Goal: Information Seeking & Learning: Check status

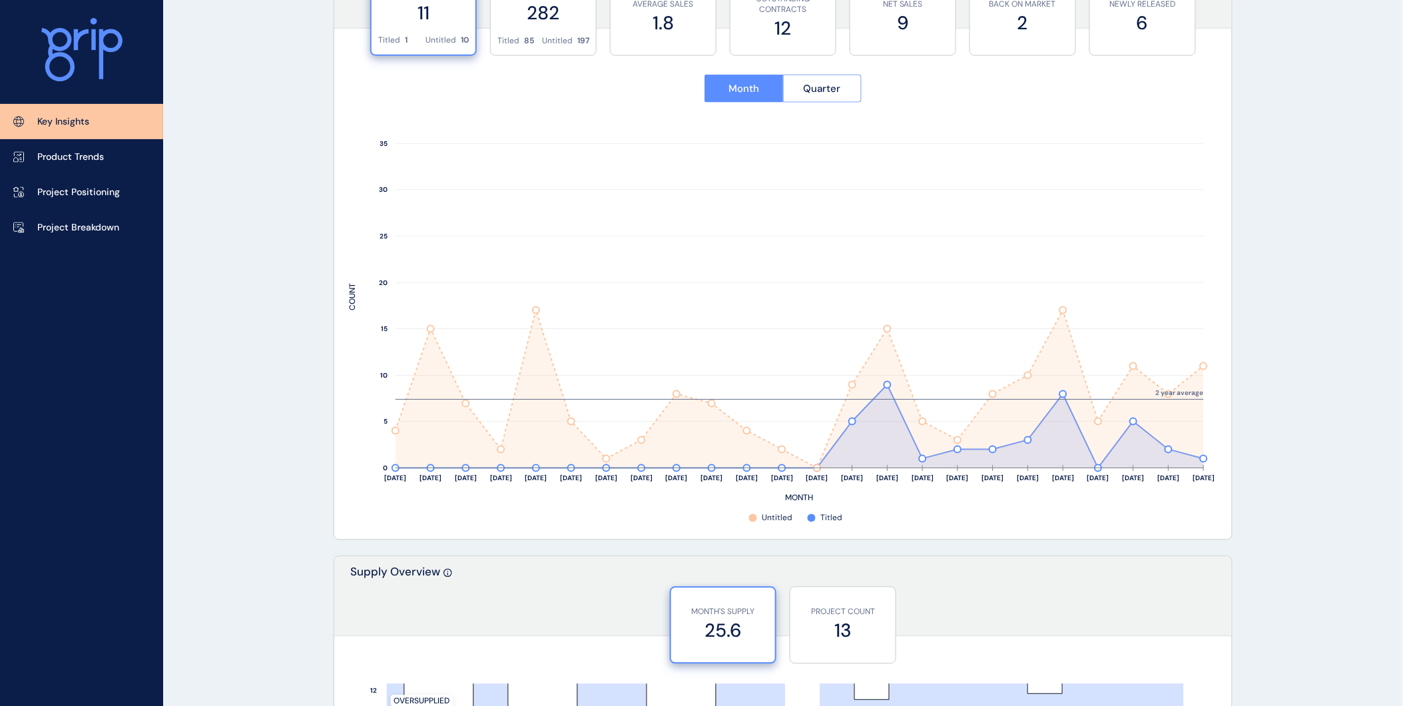
scroll to position [649, 0]
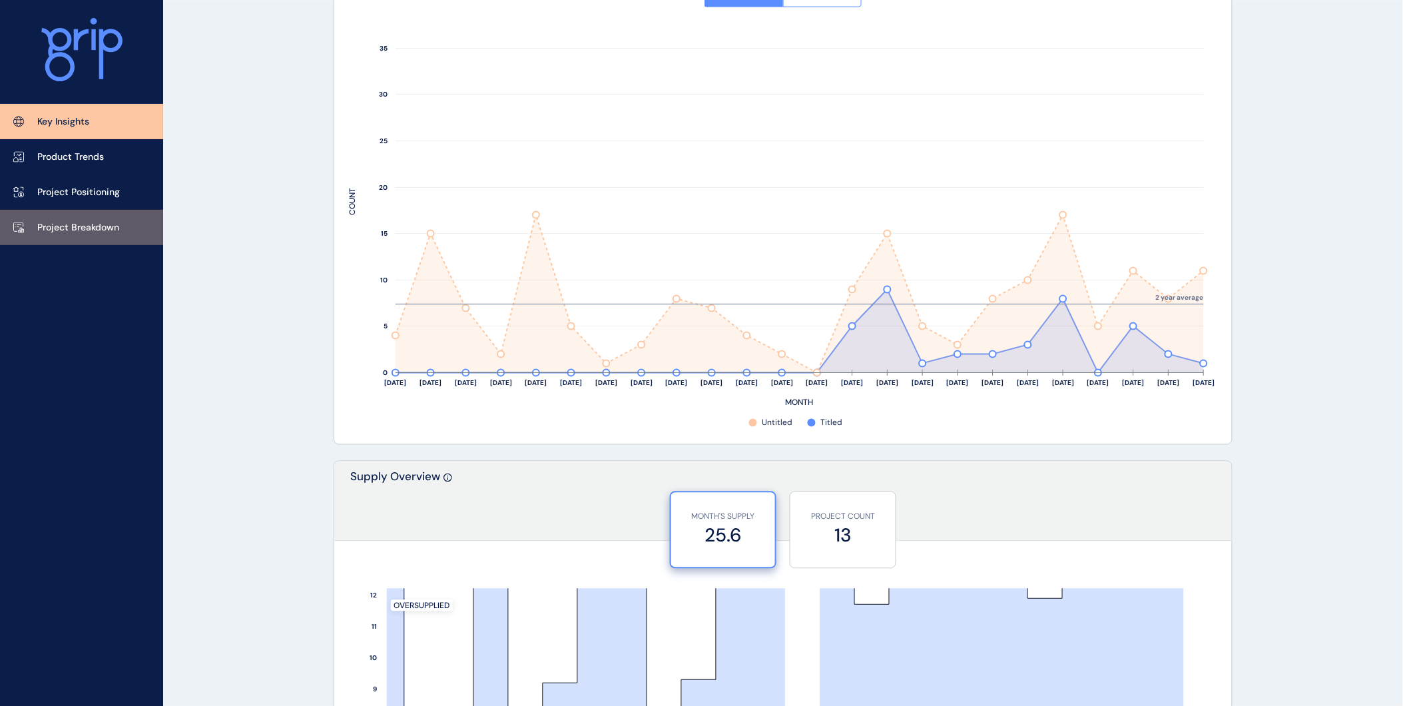
click at [115, 217] on link "Project Breakdown" at bounding box center [81, 227] width 163 height 35
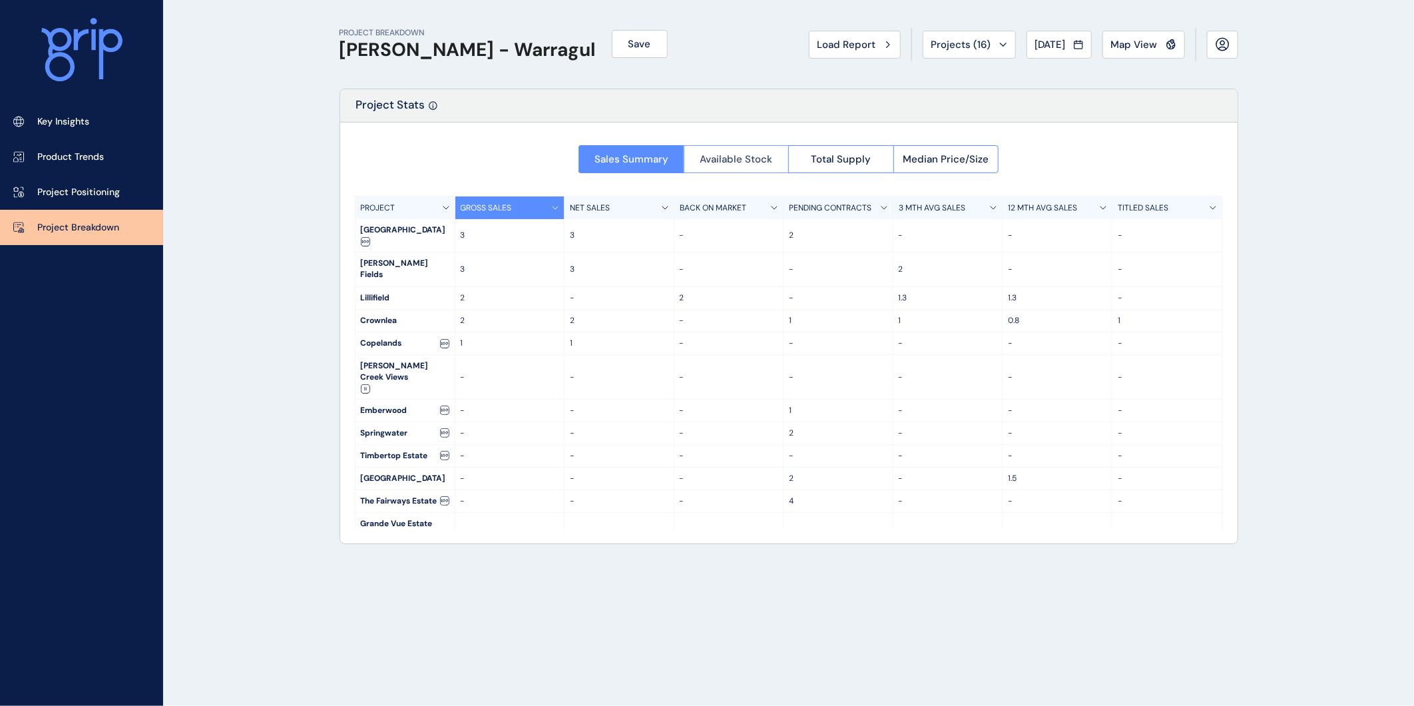
click at [740, 162] on span "Available Stock" at bounding box center [736, 158] width 73 height 13
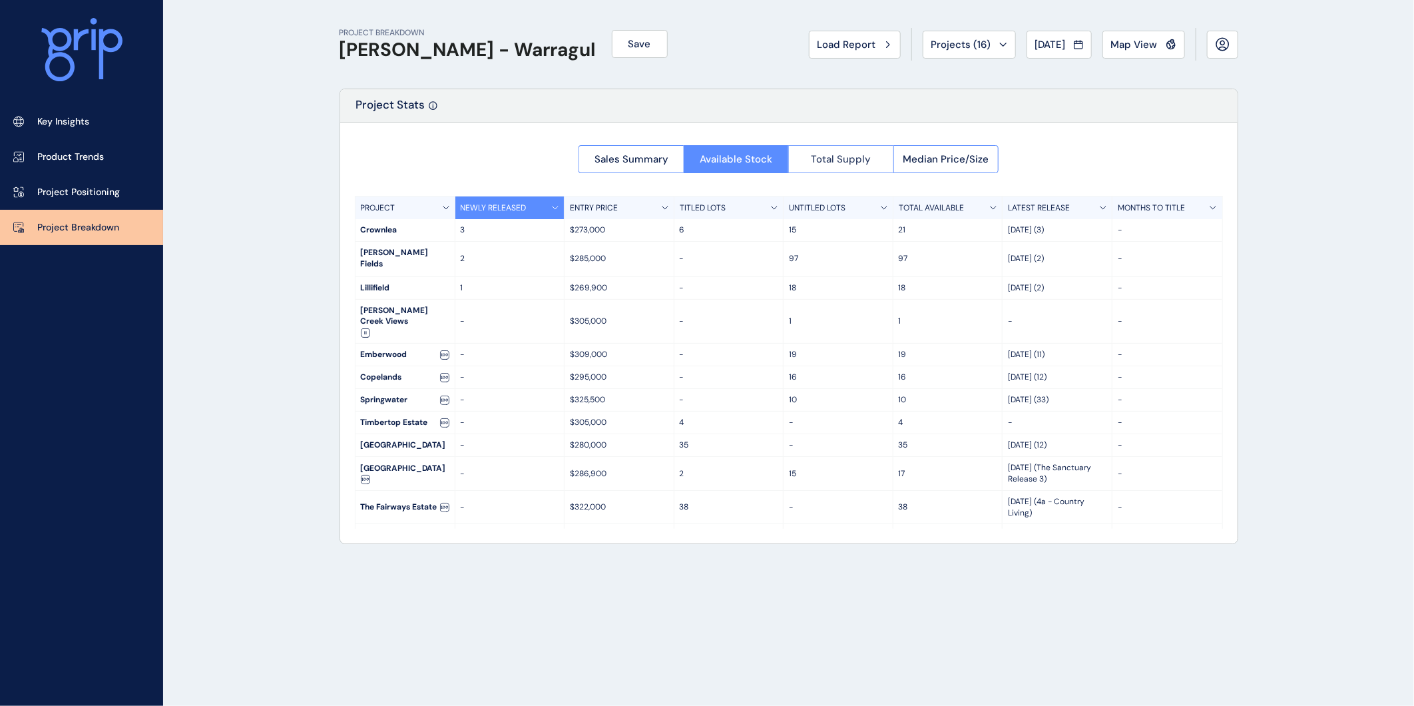
click at [862, 158] on span "Total Supply" at bounding box center [841, 158] width 60 height 13
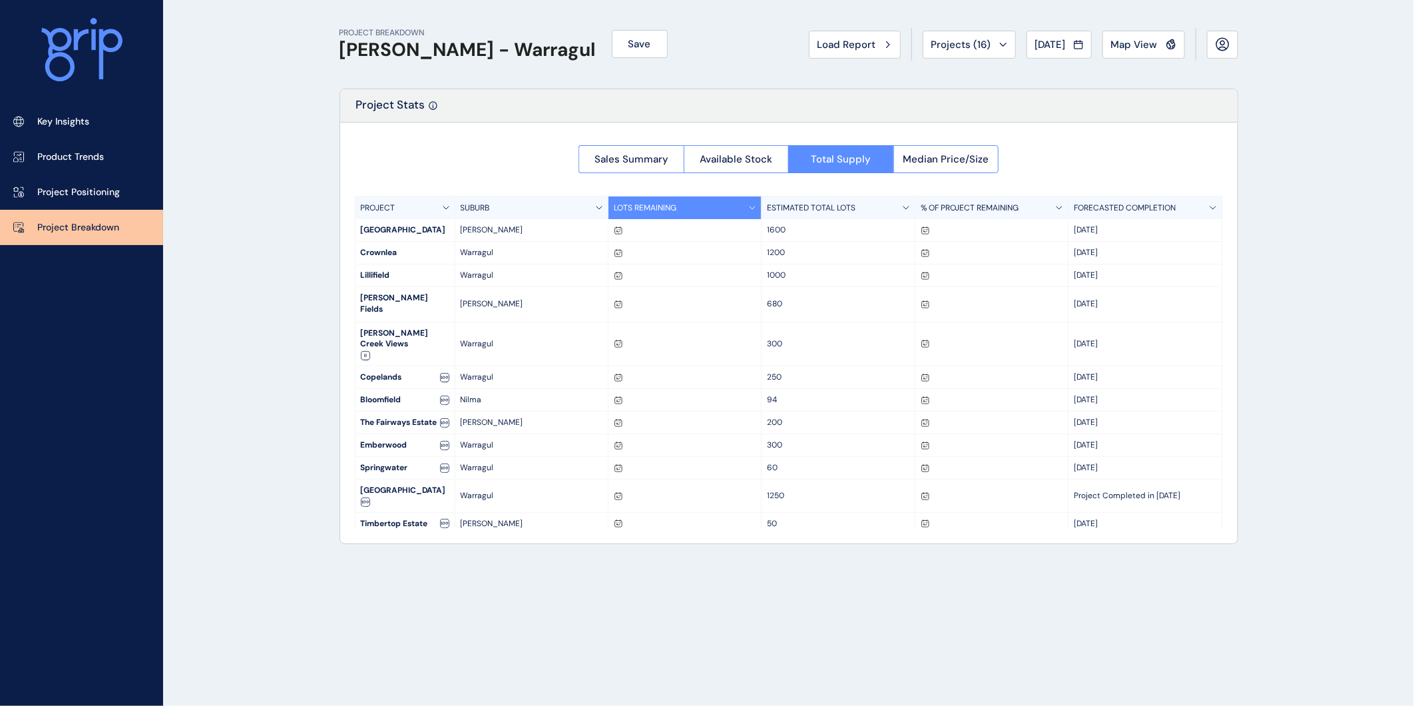
click at [618, 232] on icon at bounding box center [619, 231] width 2 height 1
click at [1035, 38] on span "Aug 2024" at bounding box center [1050, 44] width 31 height 13
click at [1043, 144] on li "Jul No report is available for this period. New months are usually published 5 …" at bounding box center [1052, 142] width 45 height 23
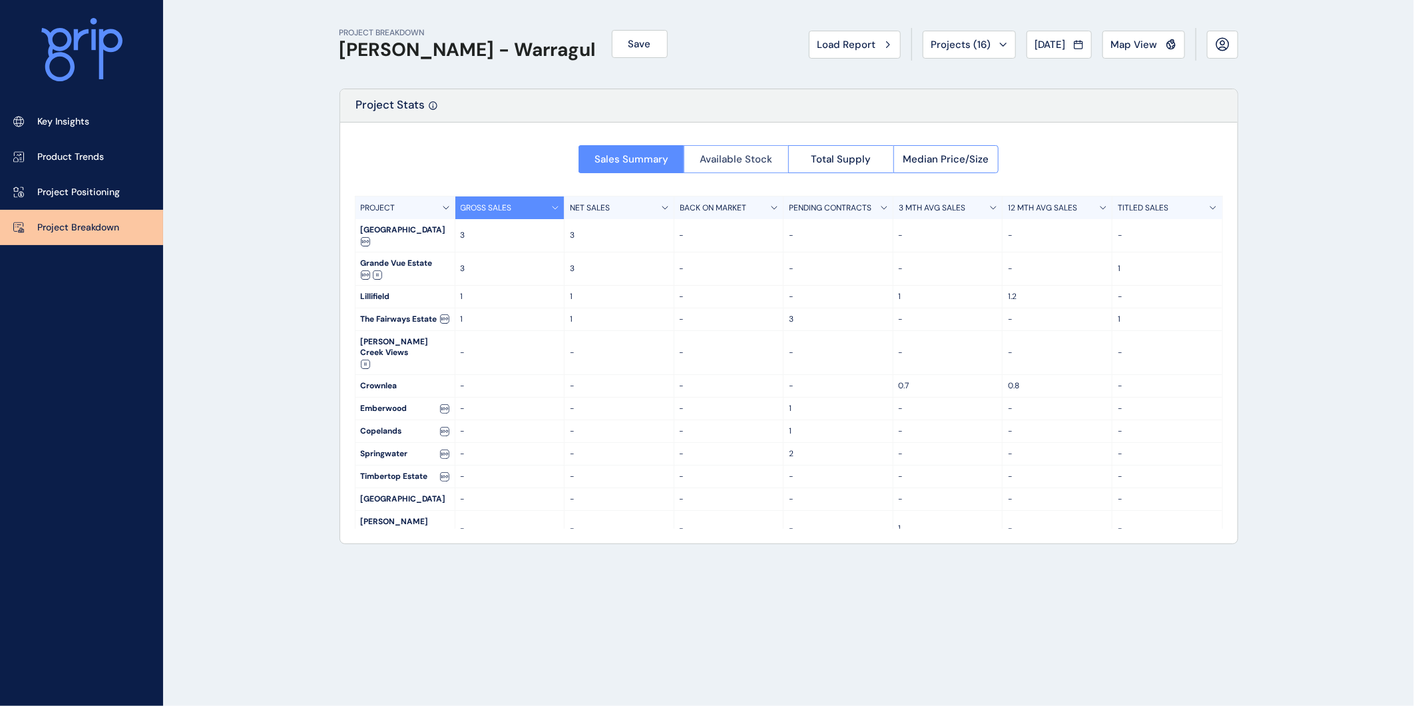
click at [753, 160] on span "Available Stock" at bounding box center [736, 158] width 73 height 13
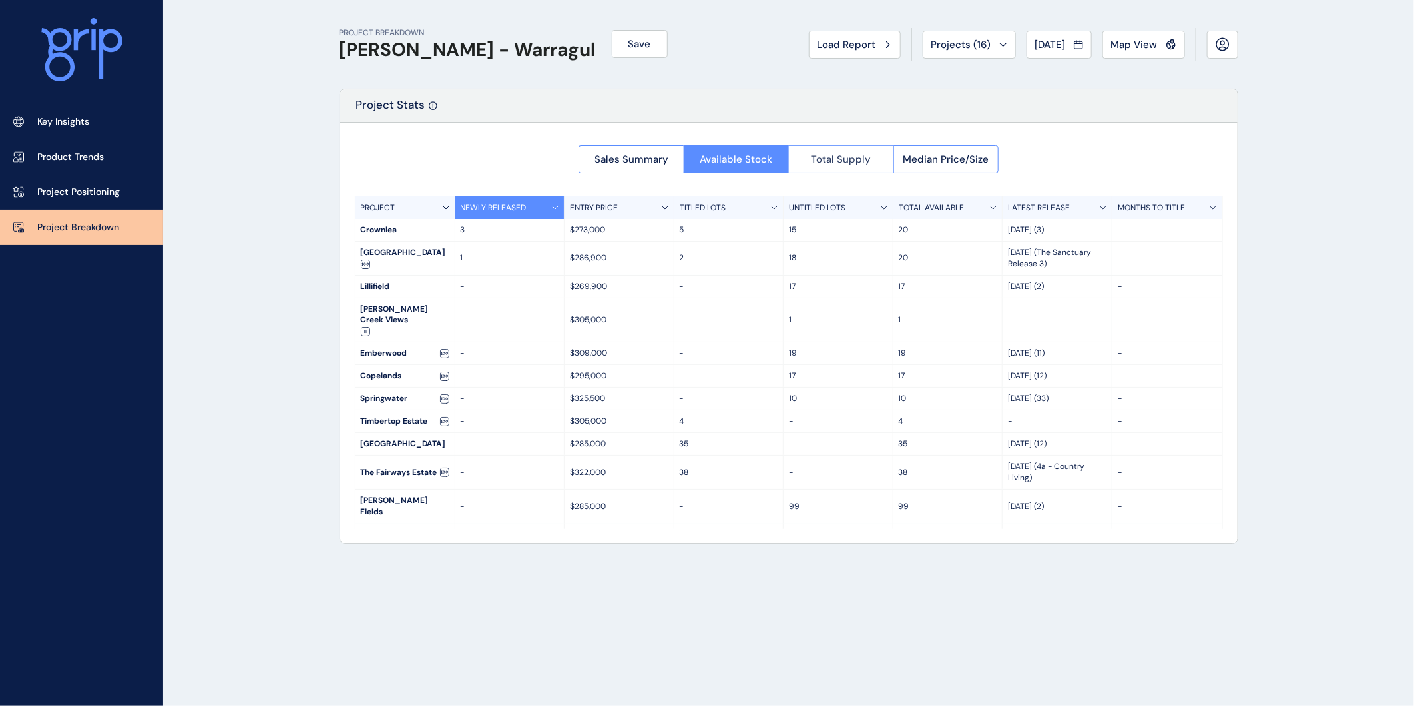
click at [838, 153] on span "Total Supply" at bounding box center [841, 158] width 60 height 13
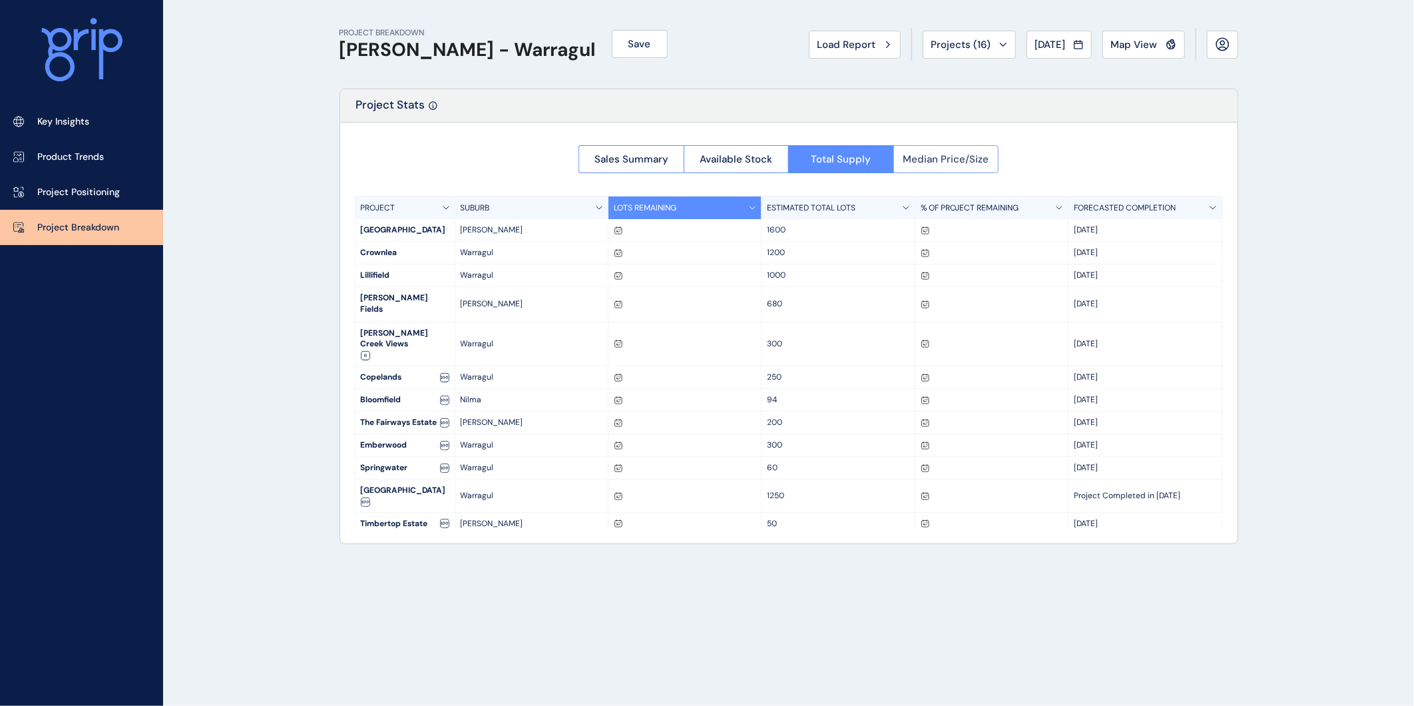
click at [952, 165] on button "Median Price/Size" at bounding box center [947, 159] width 106 height 28
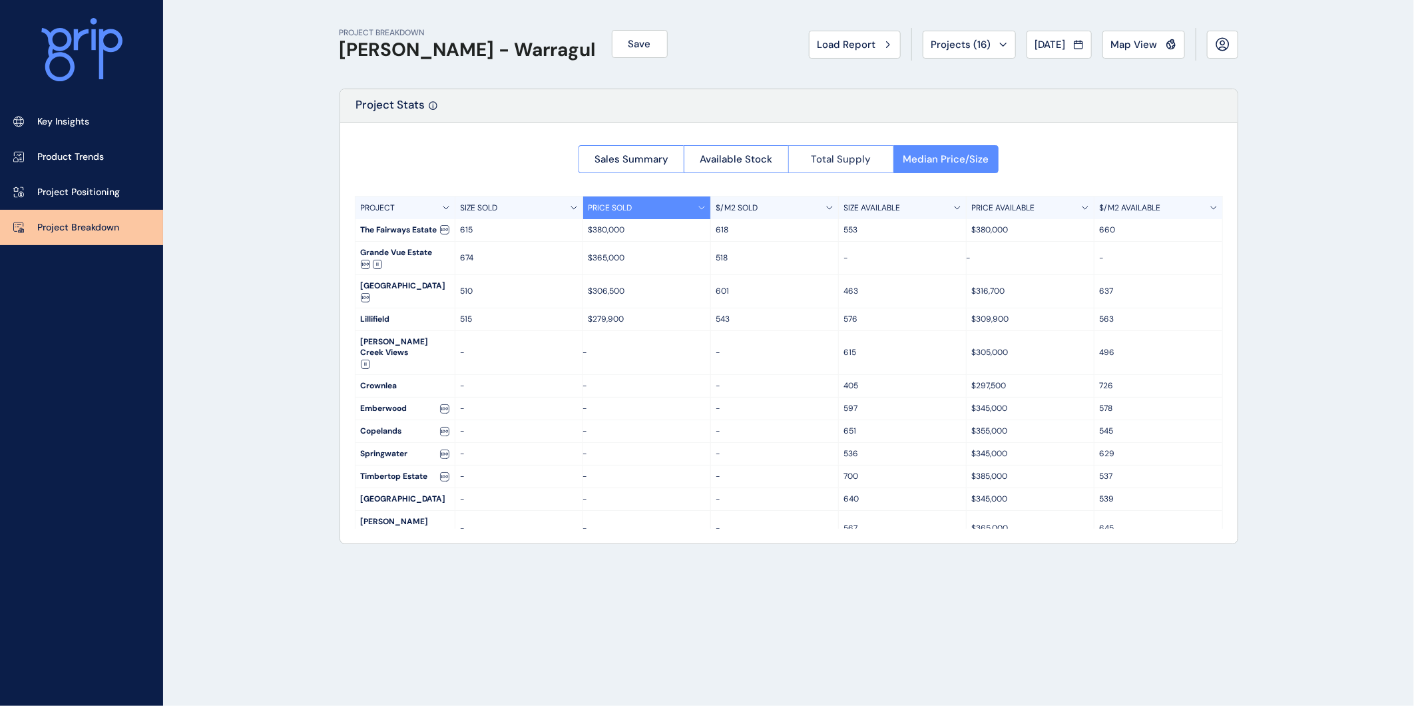
click at [856, 165] on button "Total Supply" at bounding box center [840, 159] width 105 height 28
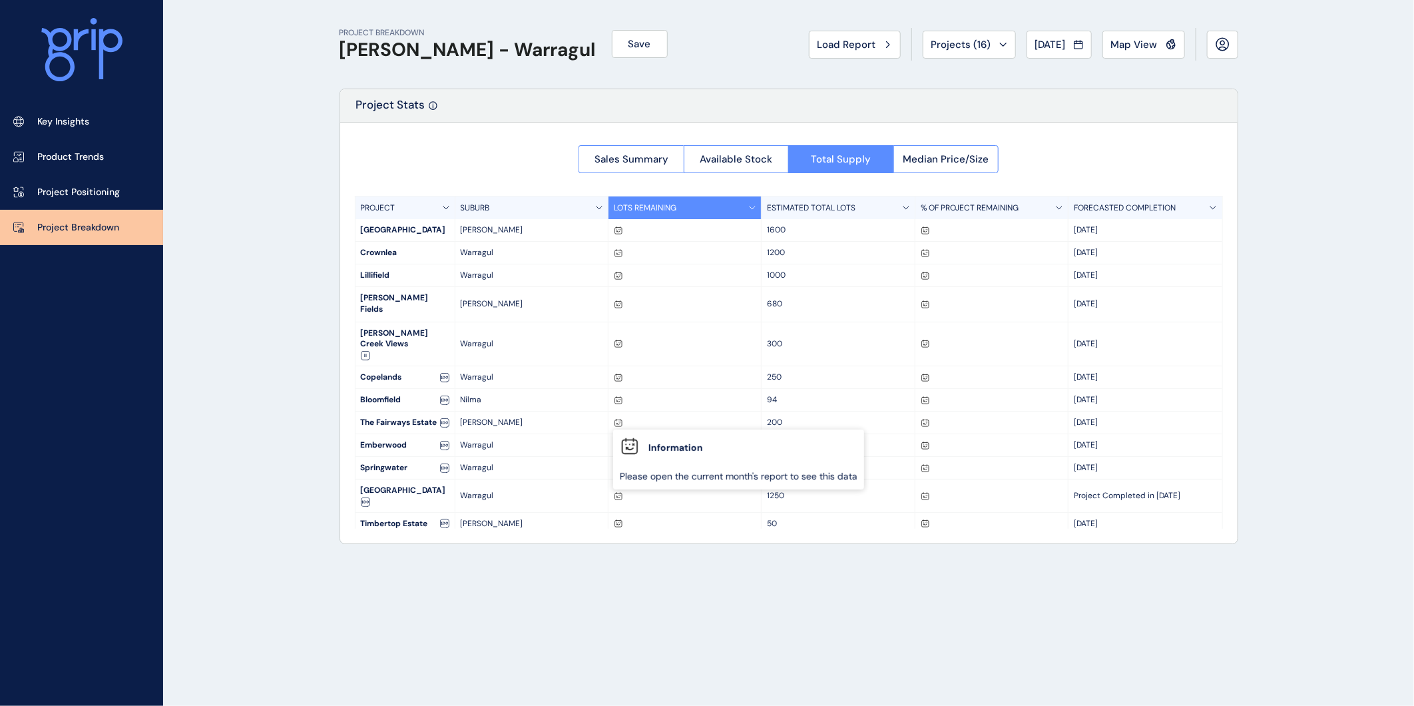
drag, startPoint x: 621, startPoint y: 416, endPoint x: 615, endPoint y: 422, distance: 9.0
click at [615, 235] on icon at bounding box center [618, 230] width 9 height 9
click at [397, 434] on div "Emberwood" at bounding box center [405, 445] width 99 height 22
click at [443, 441] on icon at bounding box center [444, 445] width 9 height 9
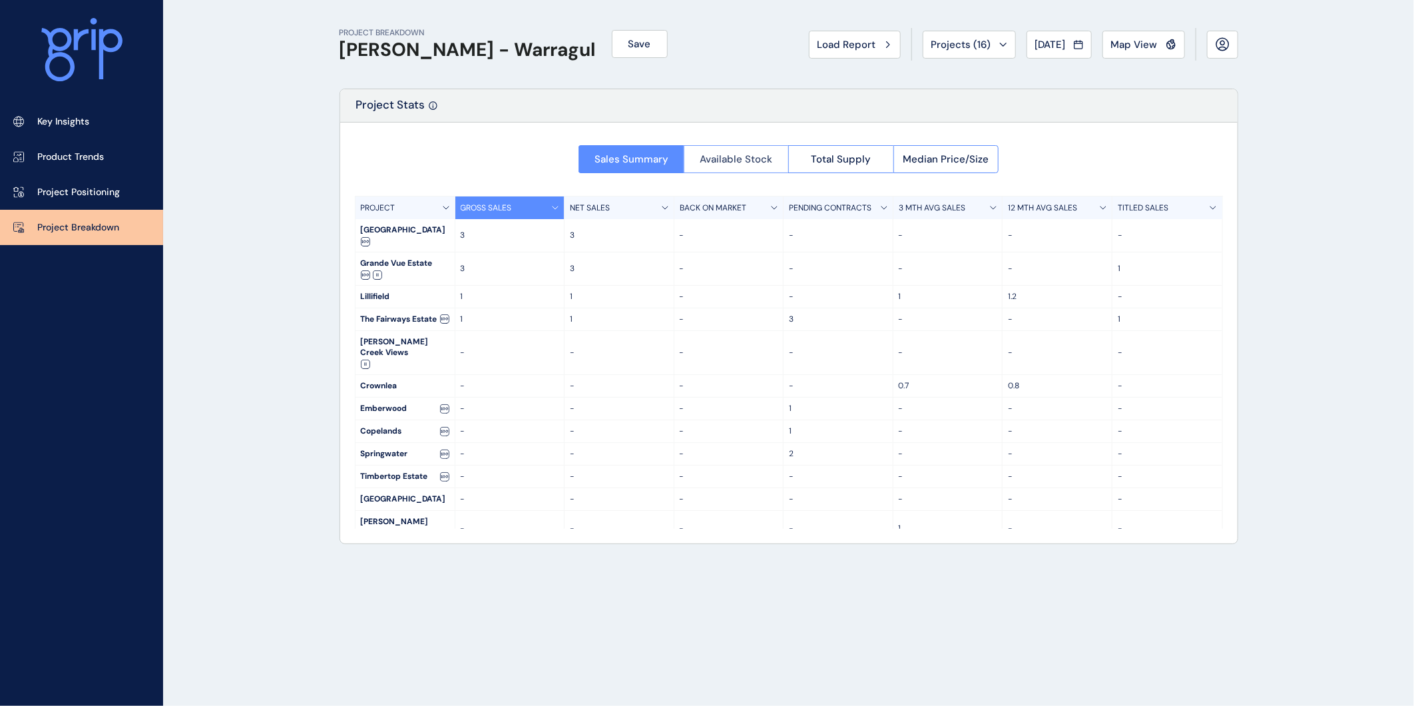
click at [709, 166] on button "Available Stock" at bounding box center [736, 159] width 105 height 28
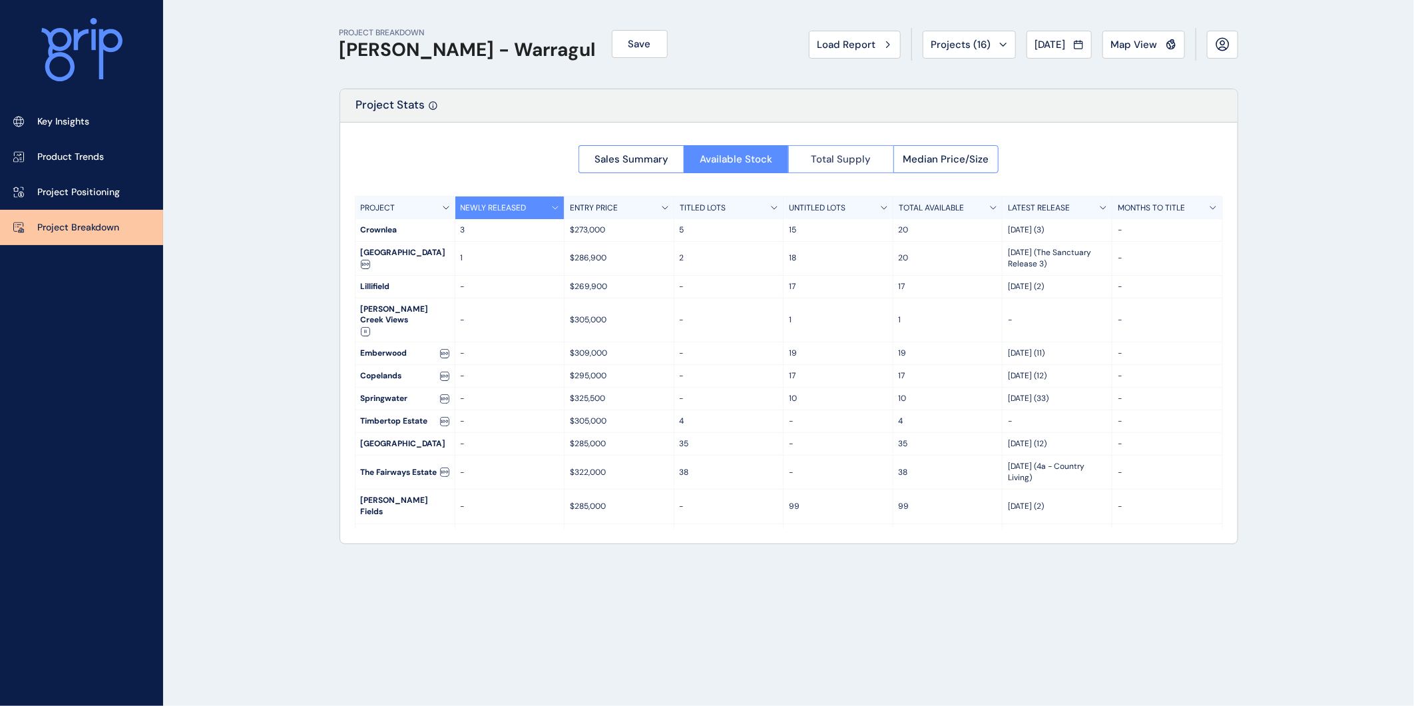
click at [841, 163] on span "Total Supply" at bounding box center [841, 158] width 60 height 13
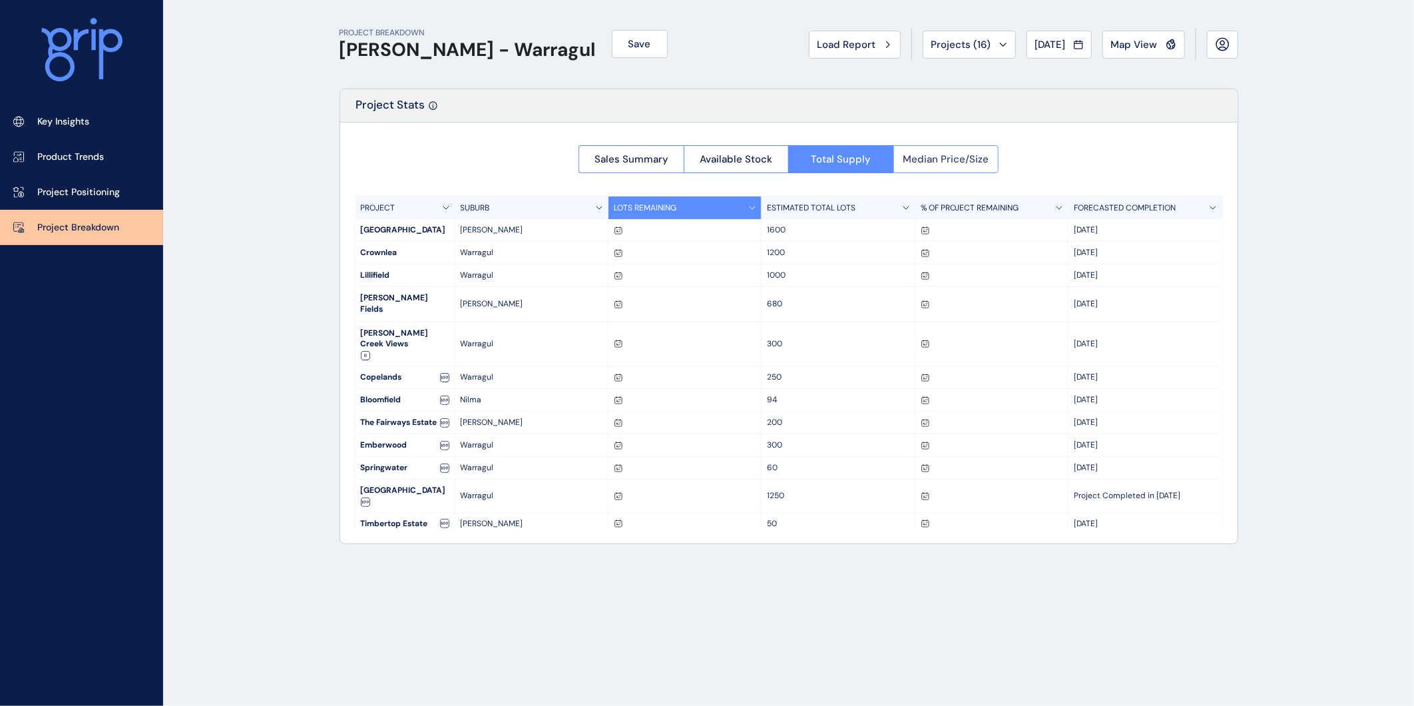
click at [920, 158] on span "Median Price/Size" at bounding box center [946, 158] width 86 height 13
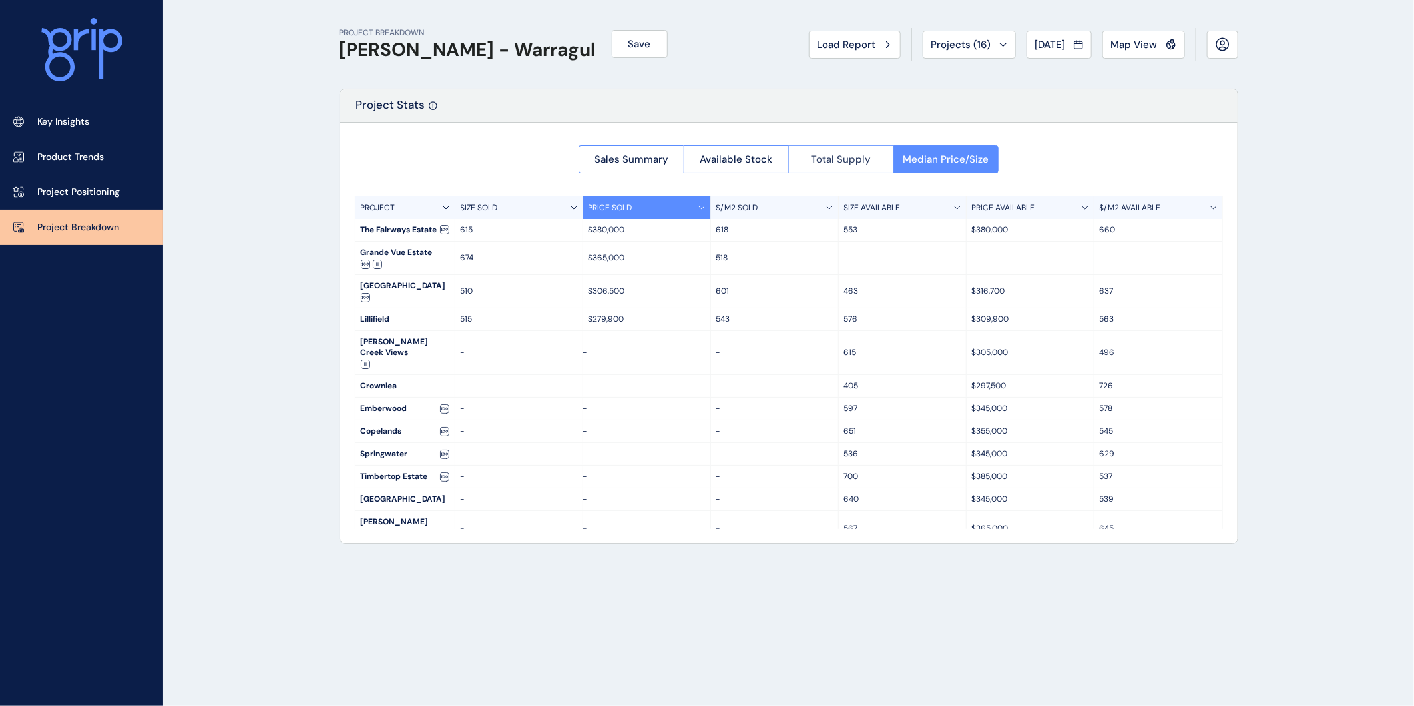
click at [848, 162] on span "Total Supply" at bounding box center [841, 158] width 60 height 13
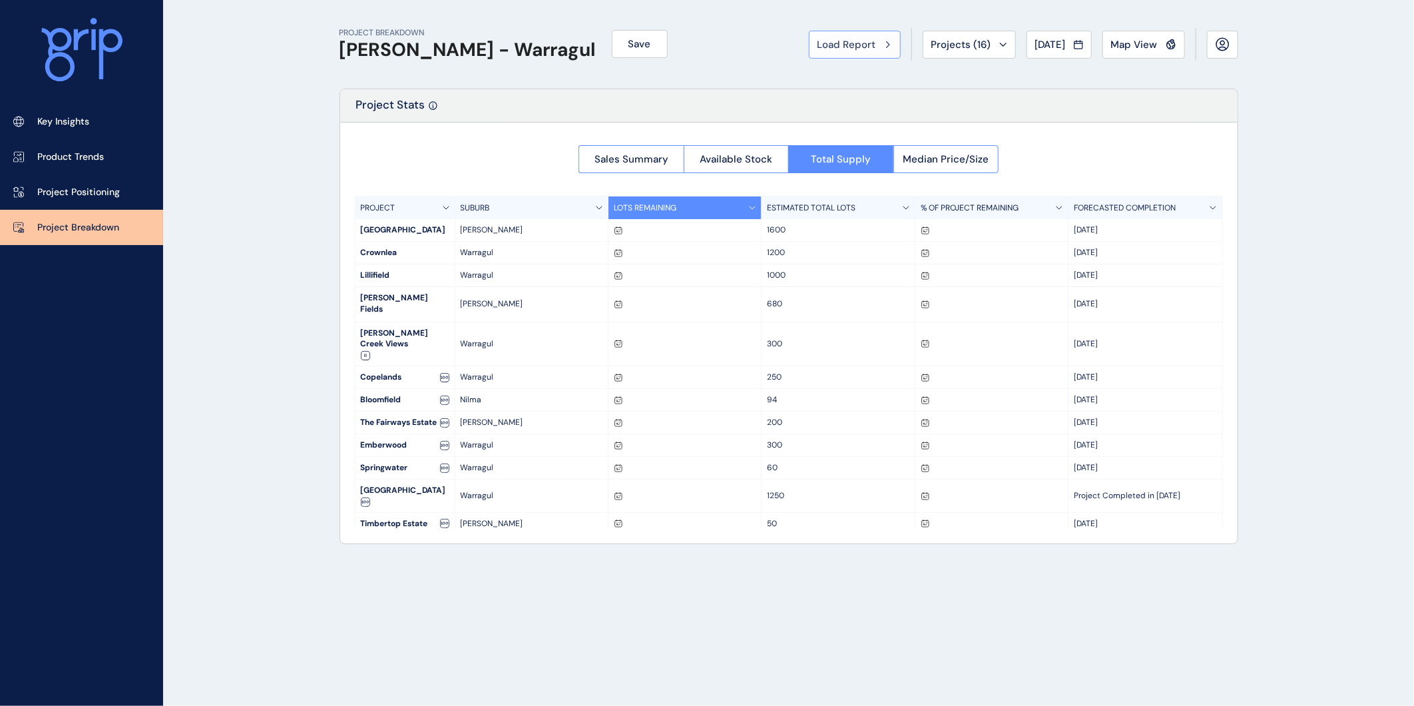
click at [835, 48] on span "Load Report" at bounding box center [847, 44] width 59 height 13
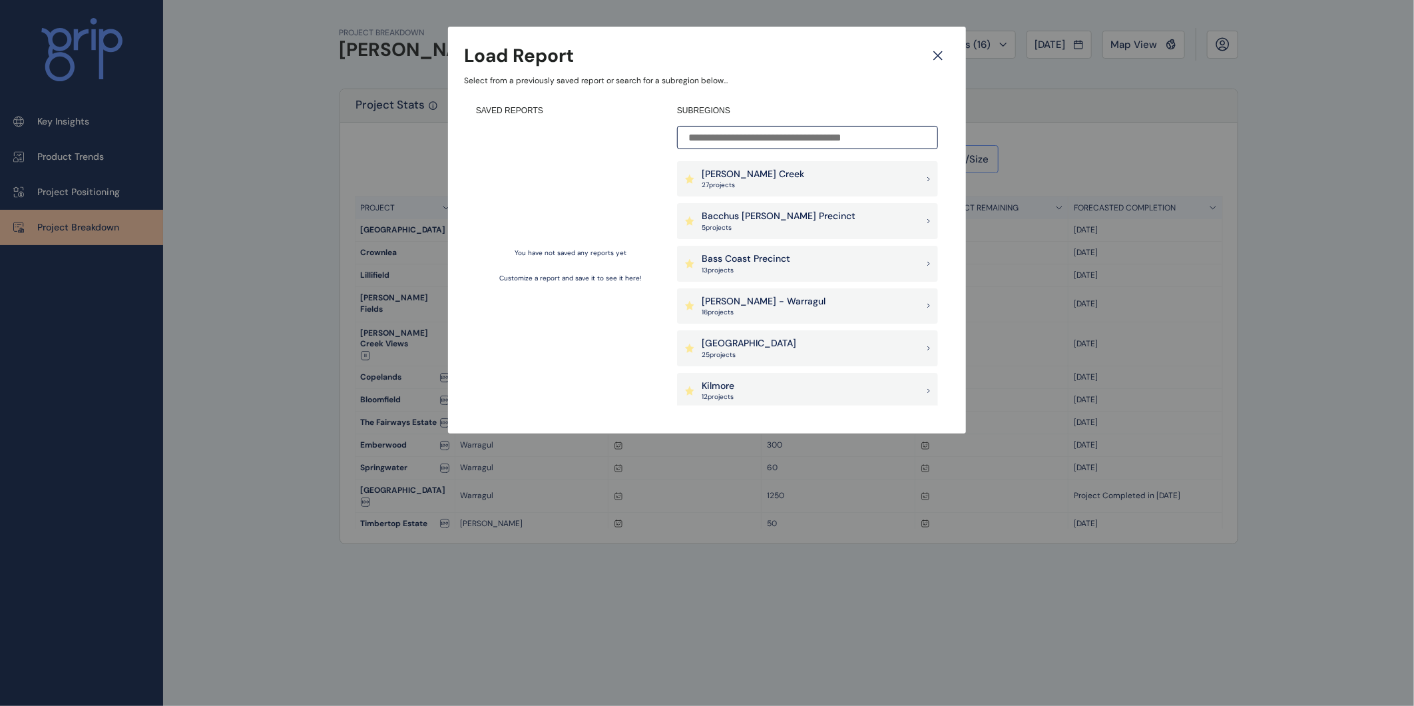
click at [766, 300] on p "[PERSON_NAME] - Warragul" at bounding box center [764, 301] width 124 height 13
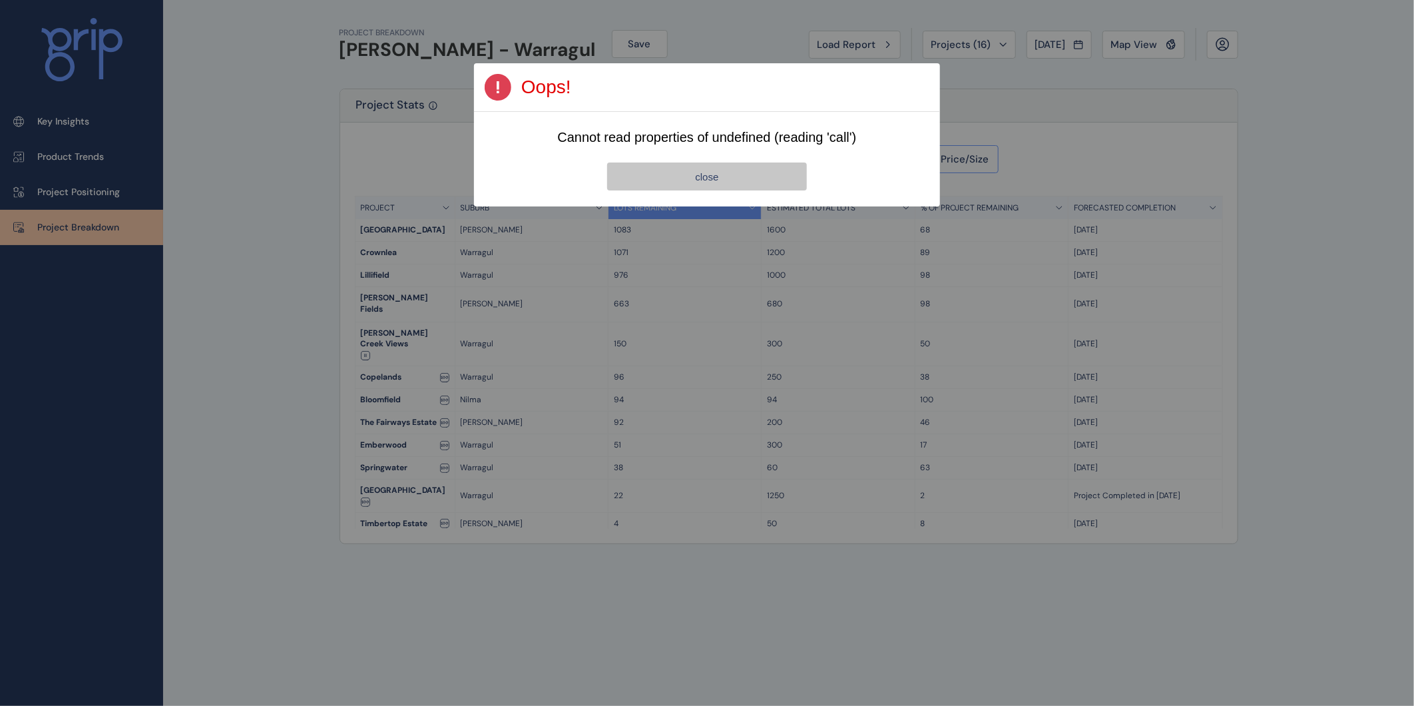
click at [756, 174] on button "close" at bounding box center [707, 176] width 200 height 28
click at [700, 174] on span "close" at bounding box center [706, 176] width 23 height 11
